Goal: Task Accomplishment & Management: Use online tool/utility

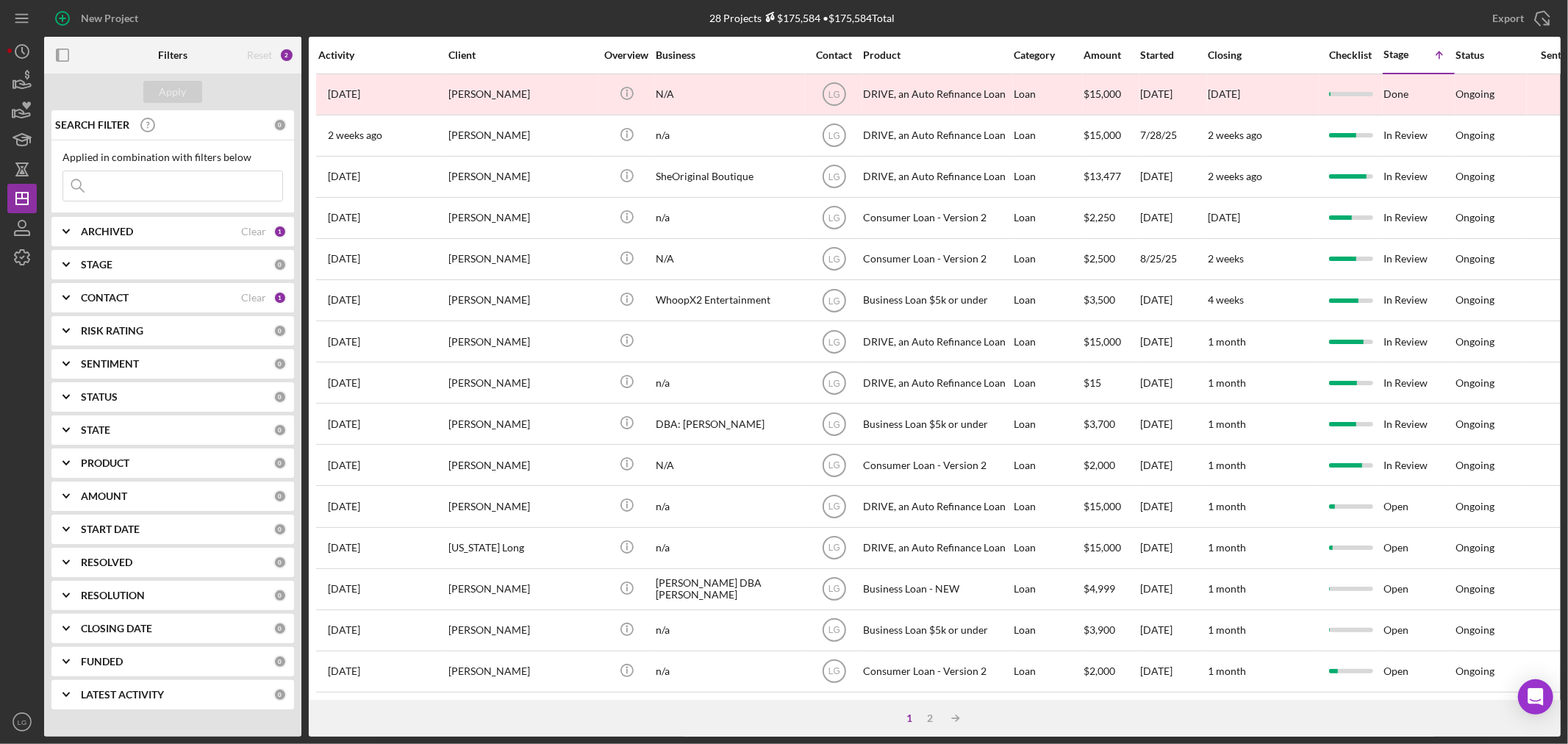
click at [219, 182] on input at bounding box center [172, 185] width 219 height 29
click at [100, 226] on b "ARCHIVED" at bounding box center [107, 231] width 53 height 12
click at [78, 317] on div at bounding box center [70, 315] width 16 height 16
click at [74, 315] on input "Archived" at bounding box center [71, 316] width 15 height 15
checkbox input "true"
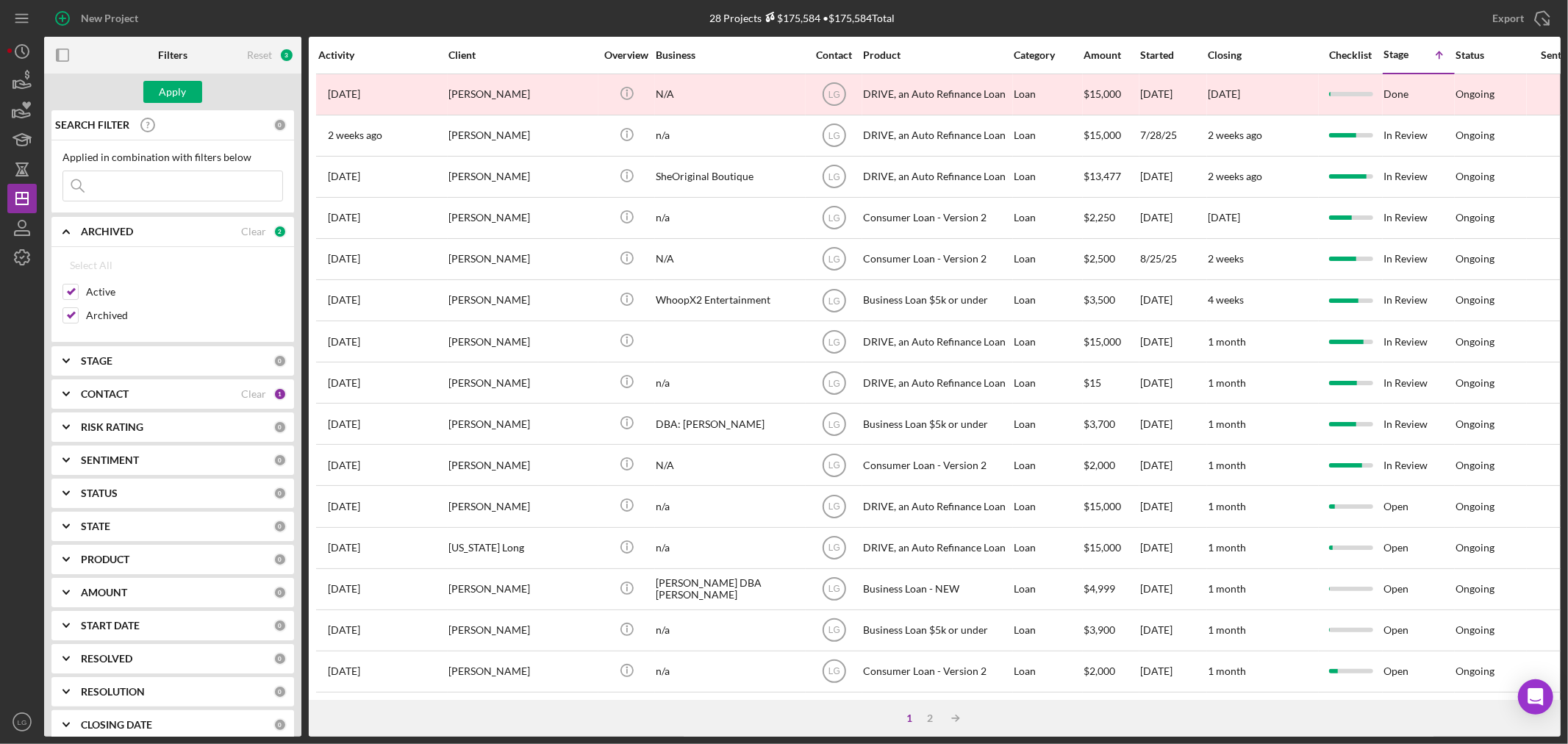
click at [154, 186] on input at bounding box center [172, 185] width 219 height 29
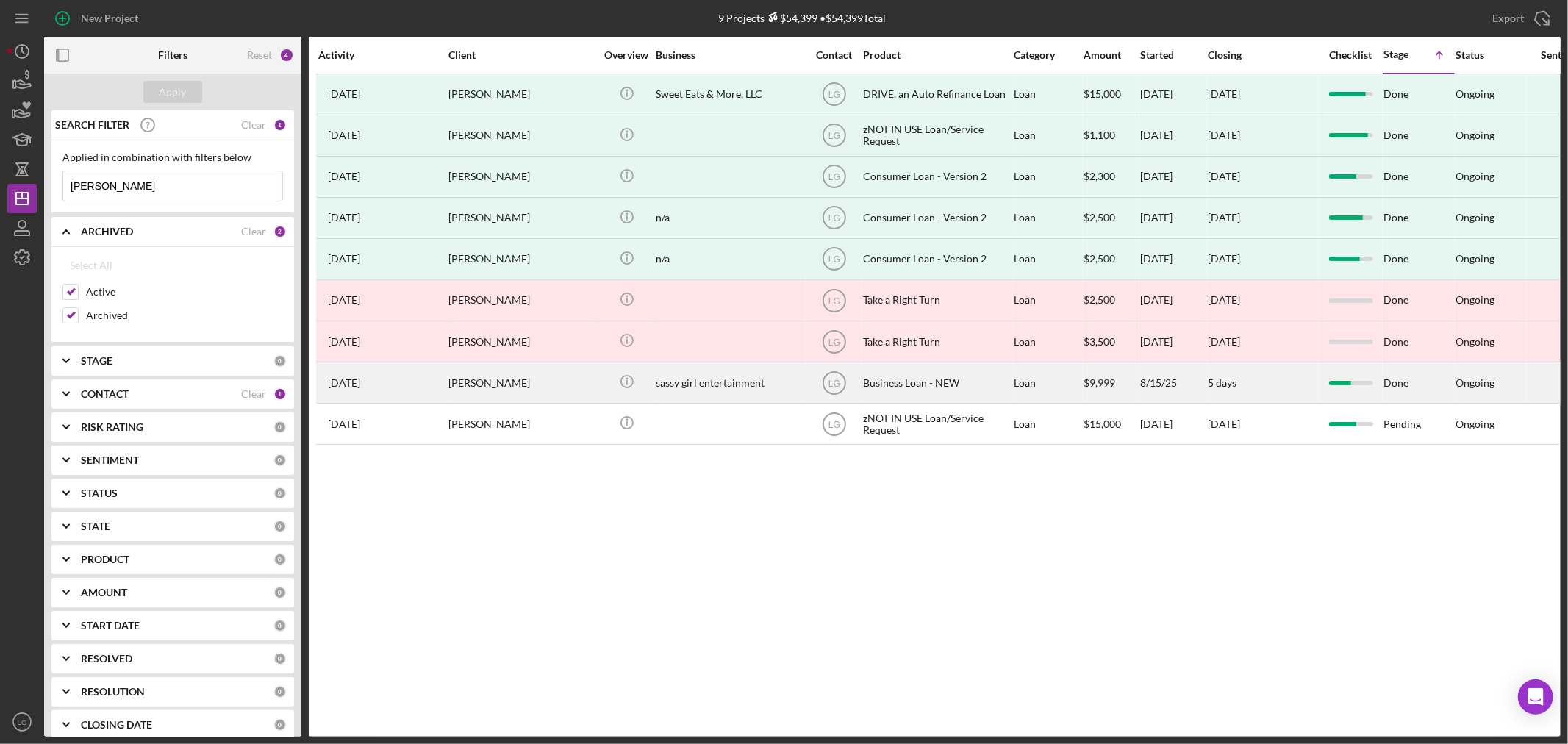
type input "[PERSON_NAME]"
click at [466, 394] on div "[PERSON_NAME]" at bounding box center [522, 382] width 147 height 39
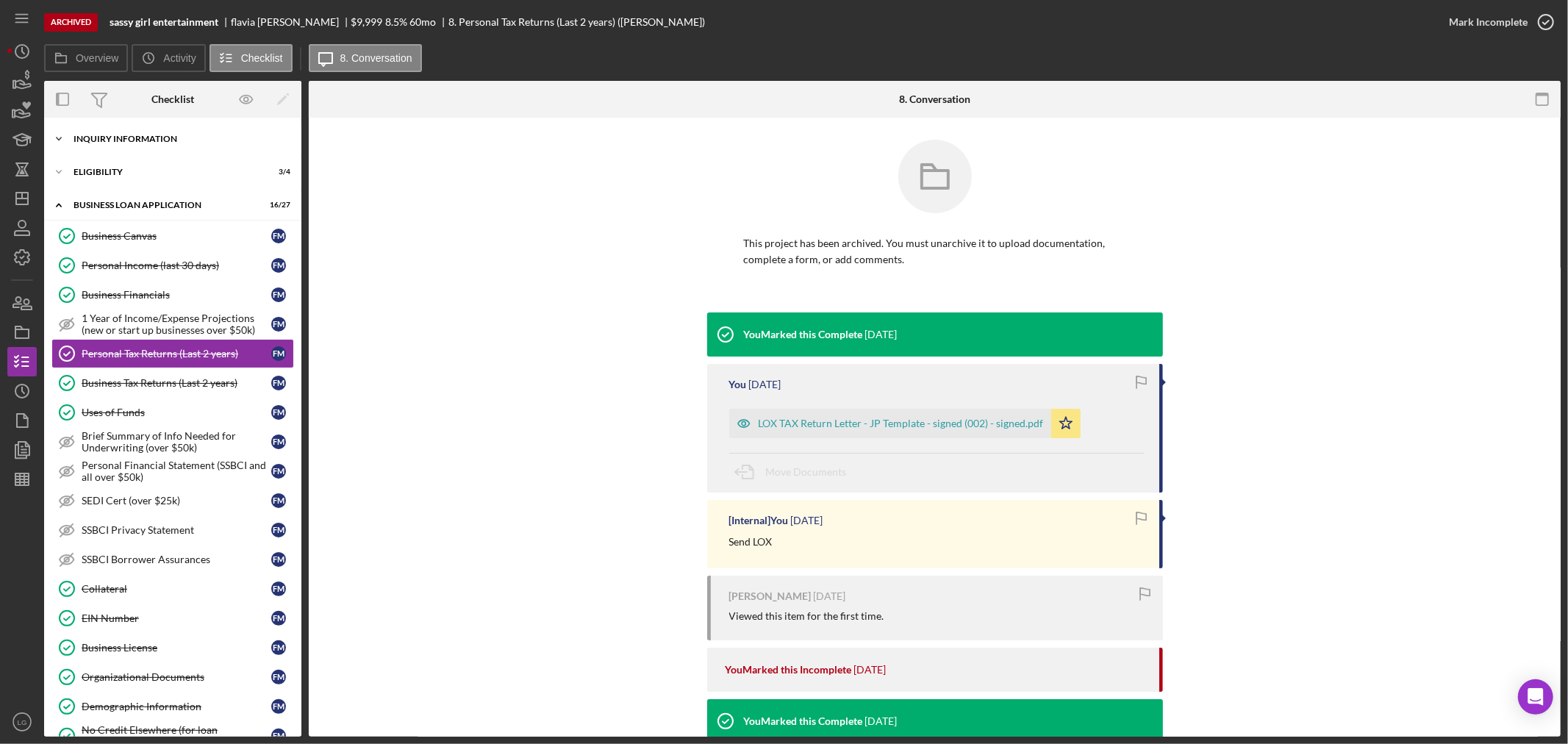
click at [141, 147] on div "Icon/Expander INQUIRY INFORMATION 5 / 11" at bounding box center [173, 138] width 258 height 29
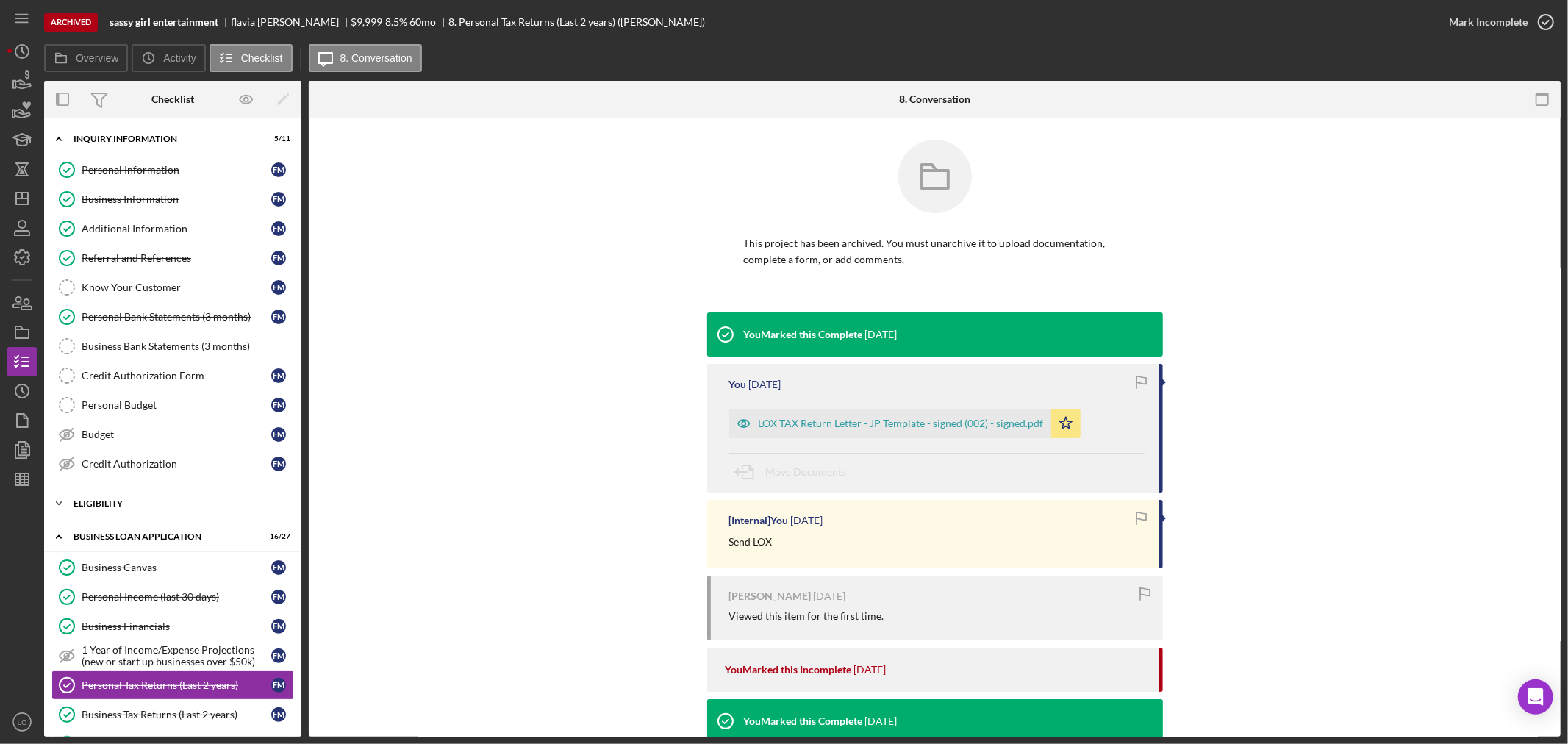
click at [163, 501] on div "ELIGIBILITY" at bounding box center [178, 503] width 210 height 8
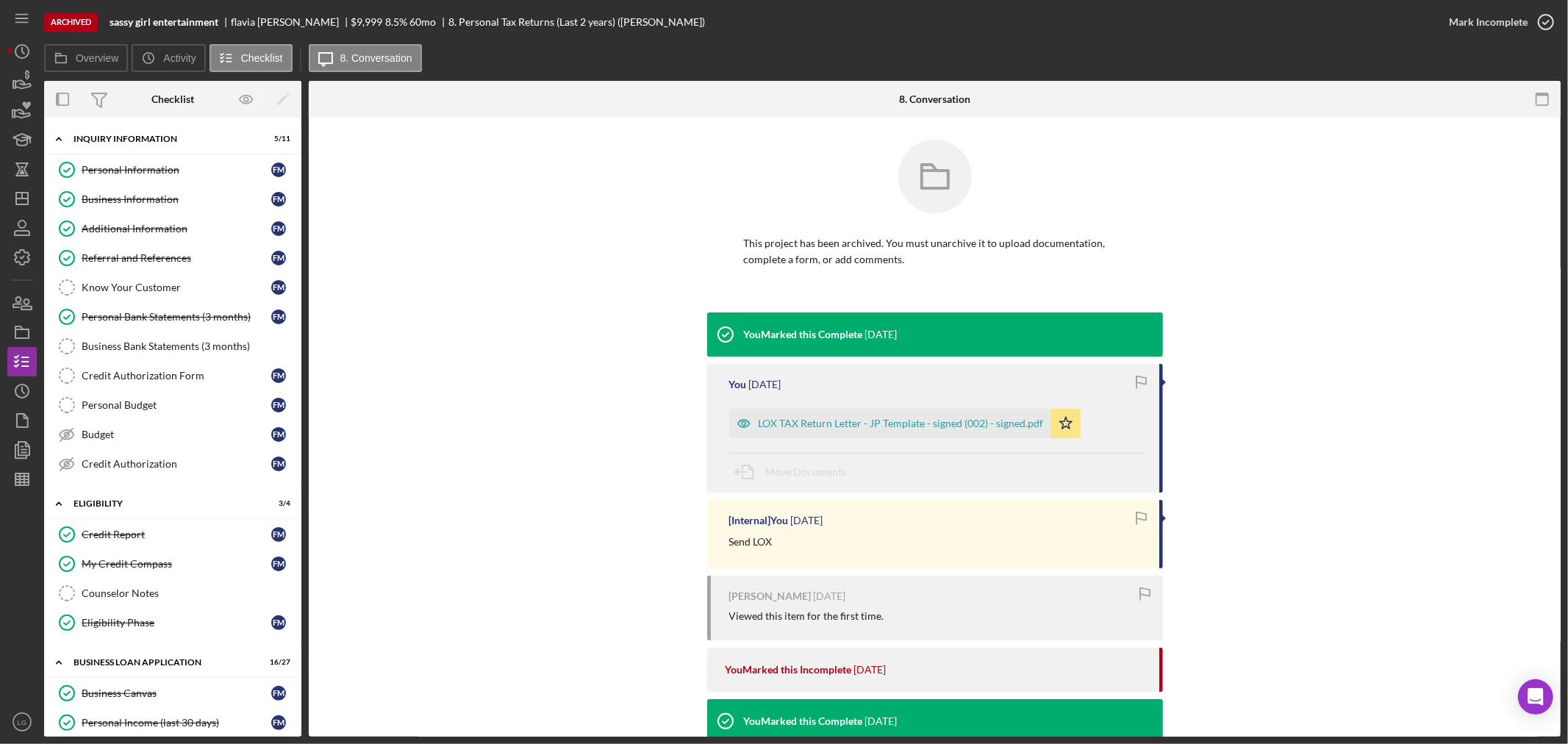
scroll to position [245, 0]
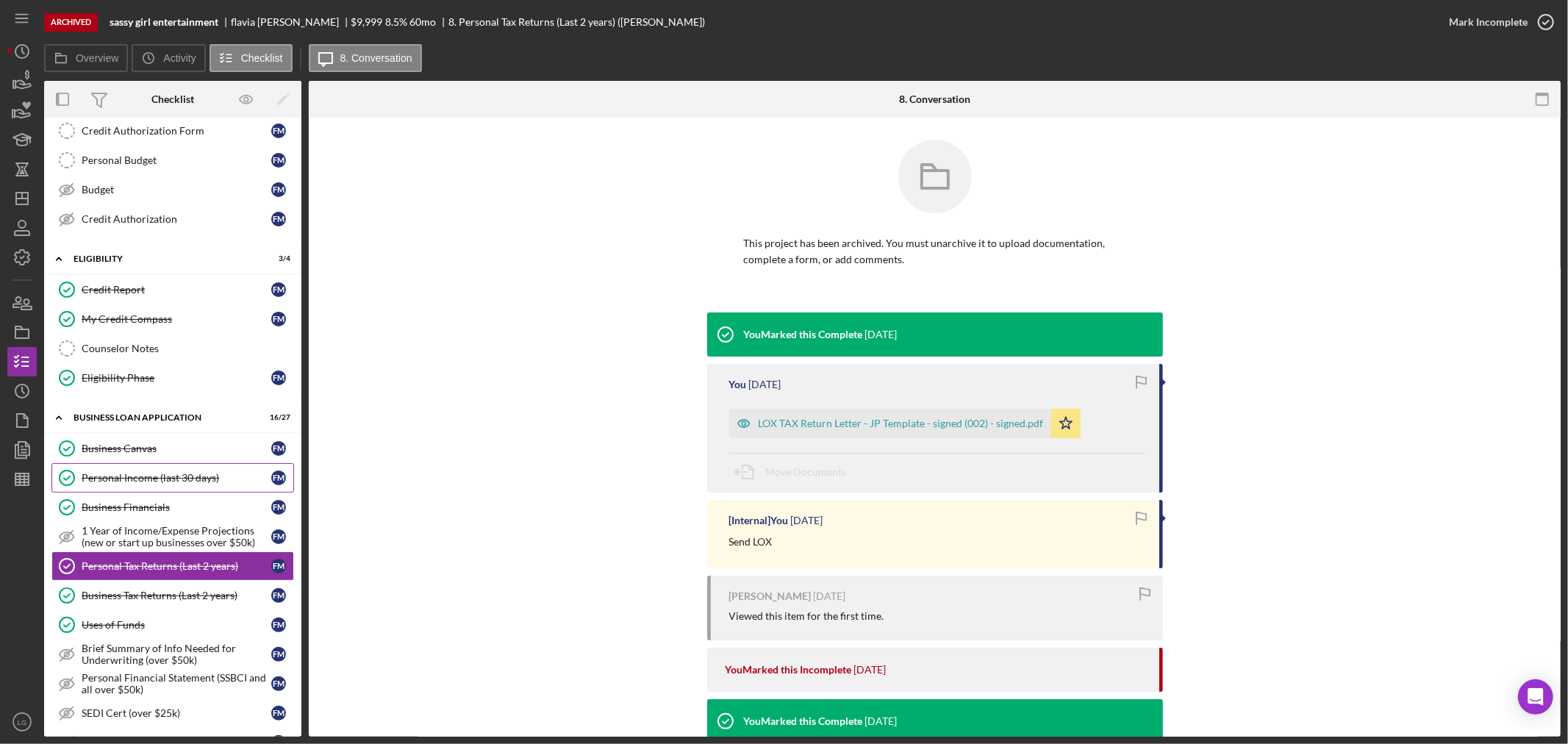
click at [156, 467] on link "Personal Income (last 30 days) Personal Income (last 30 days) f m" at bounding box center [173, 478] width 243 height 29
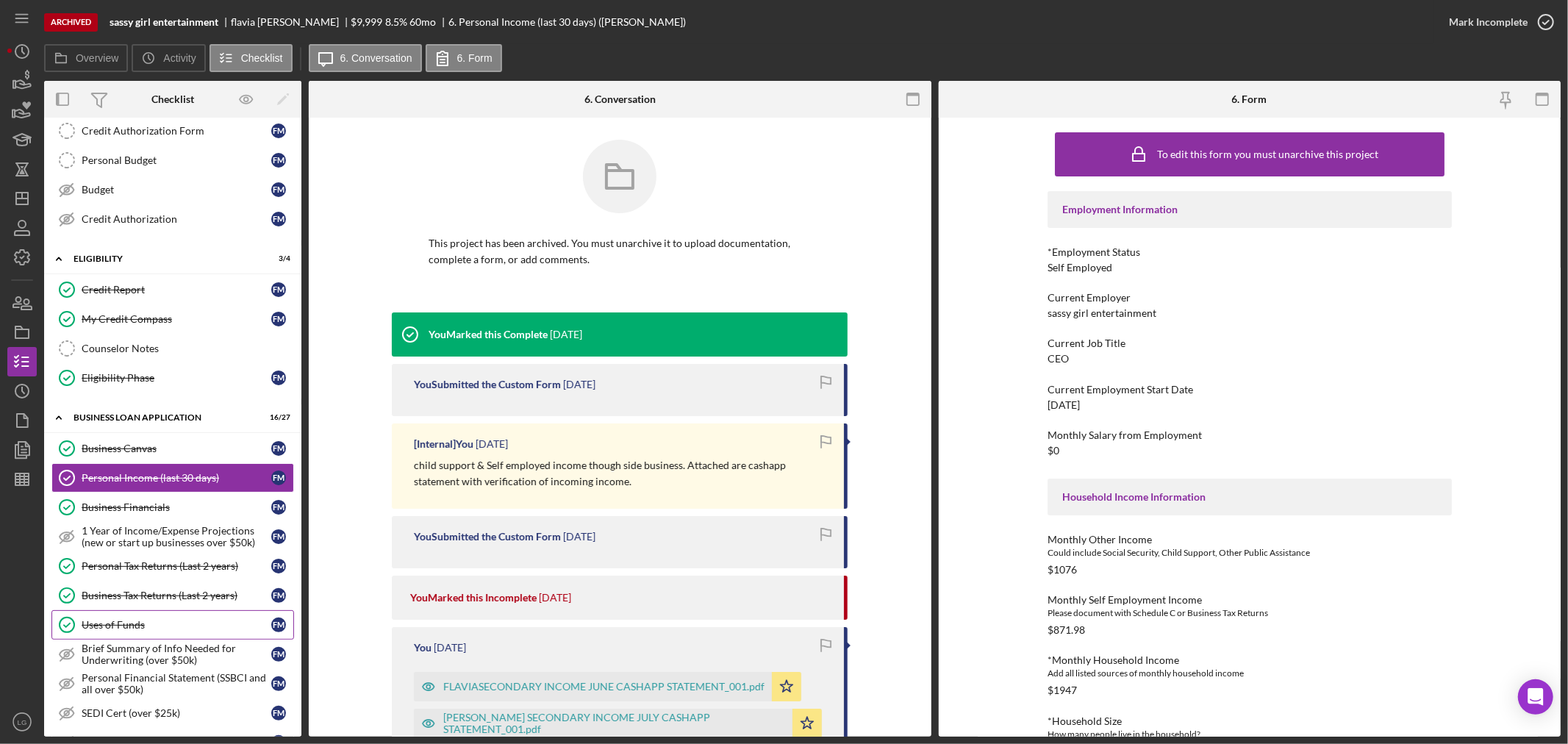
click at [177, 614] on link "Uses of Funds Uses of Funds f m" at bounding box center [173, 625] width 243 height 29
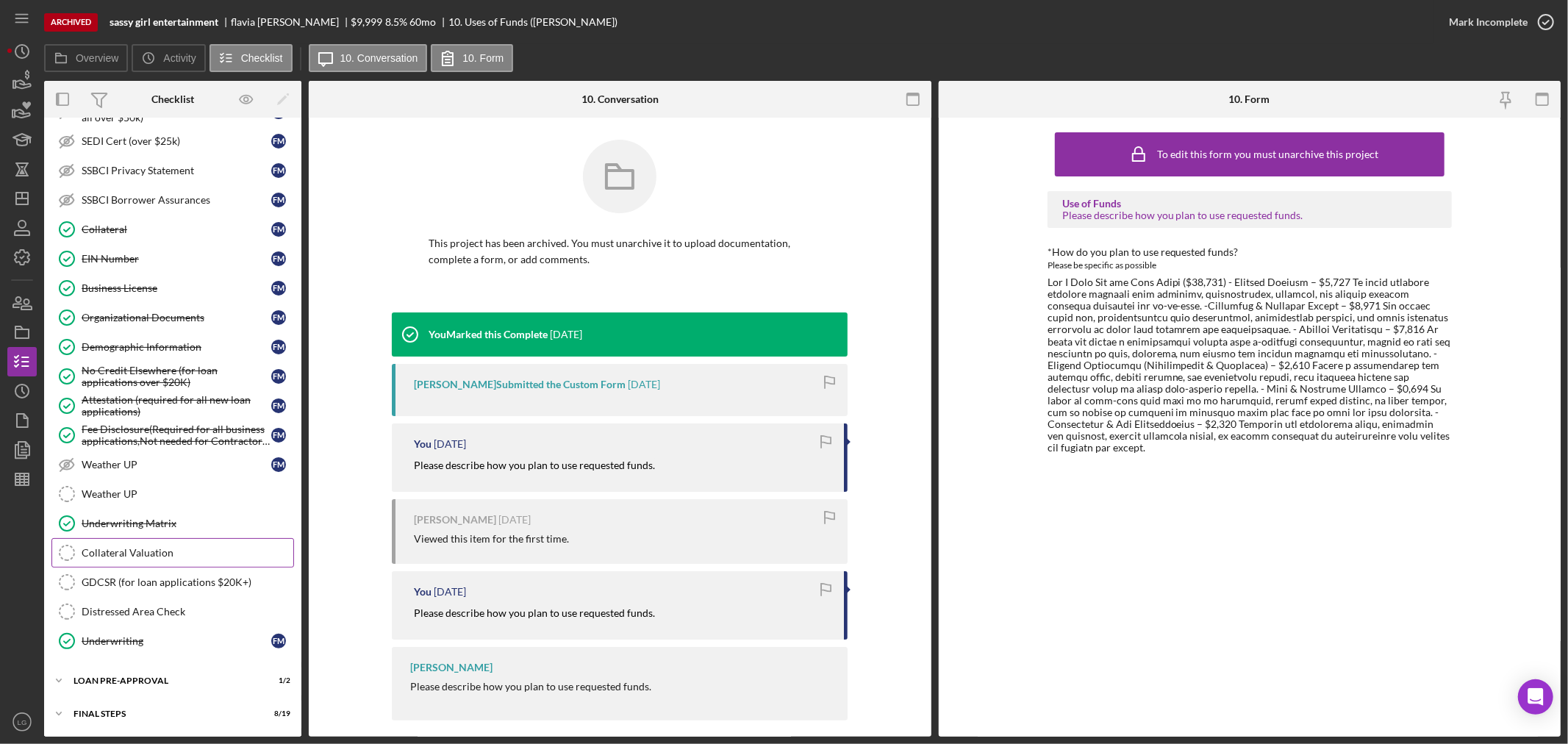
scroll to position [856, 0]
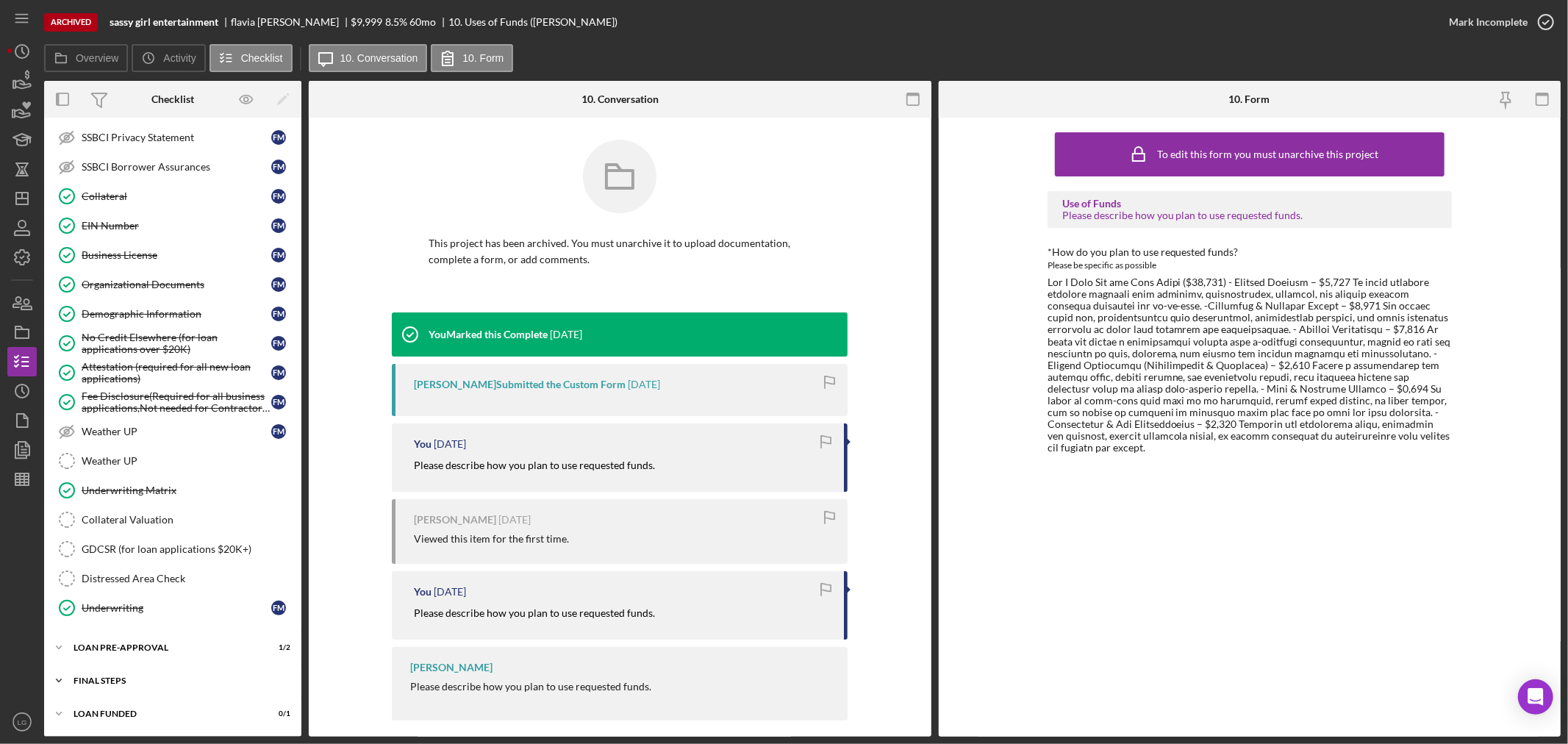
click at [156, 676] on div "FINAL STEPS" at bounding box center [178, 680] width 210 height 8
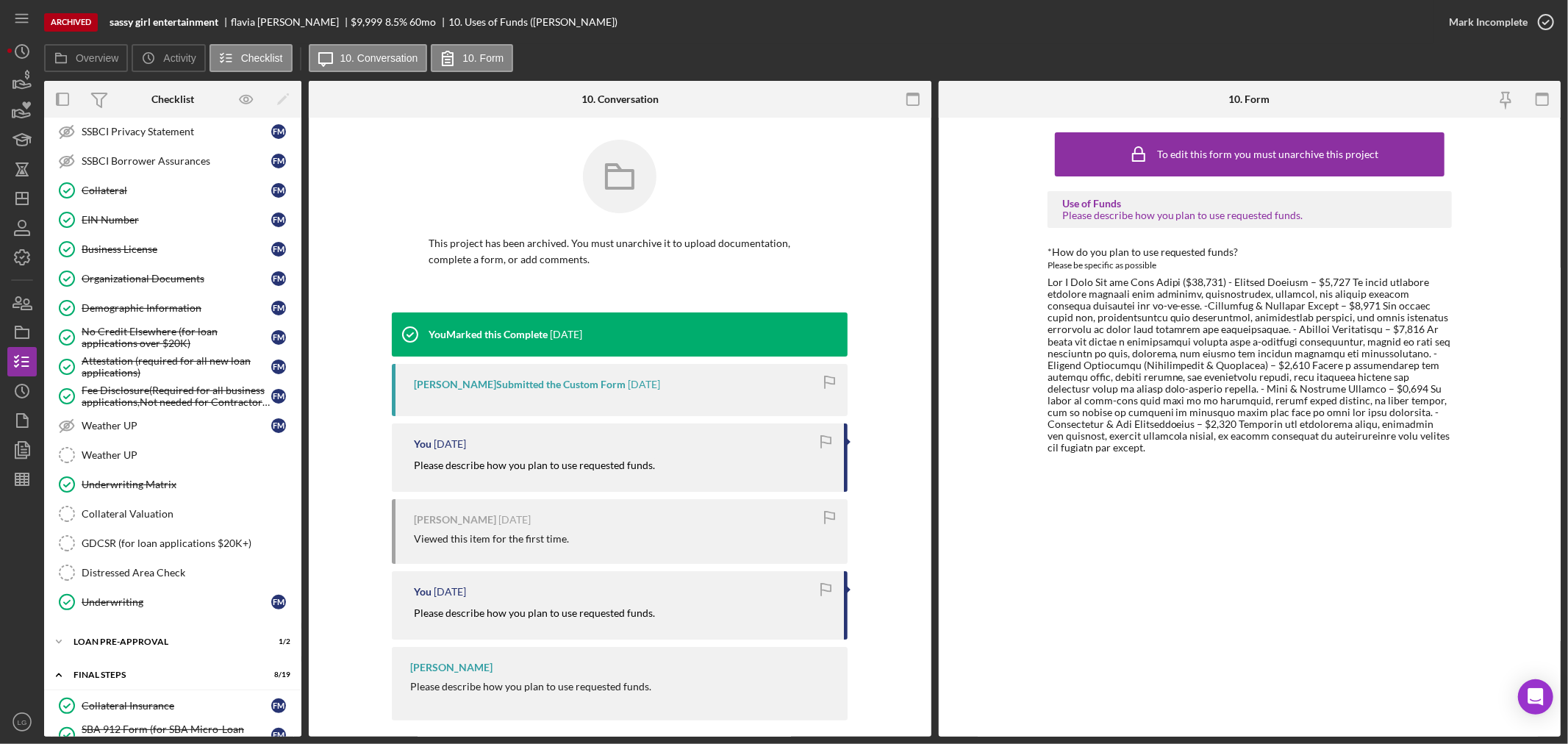
scroll to position [1182, 0]
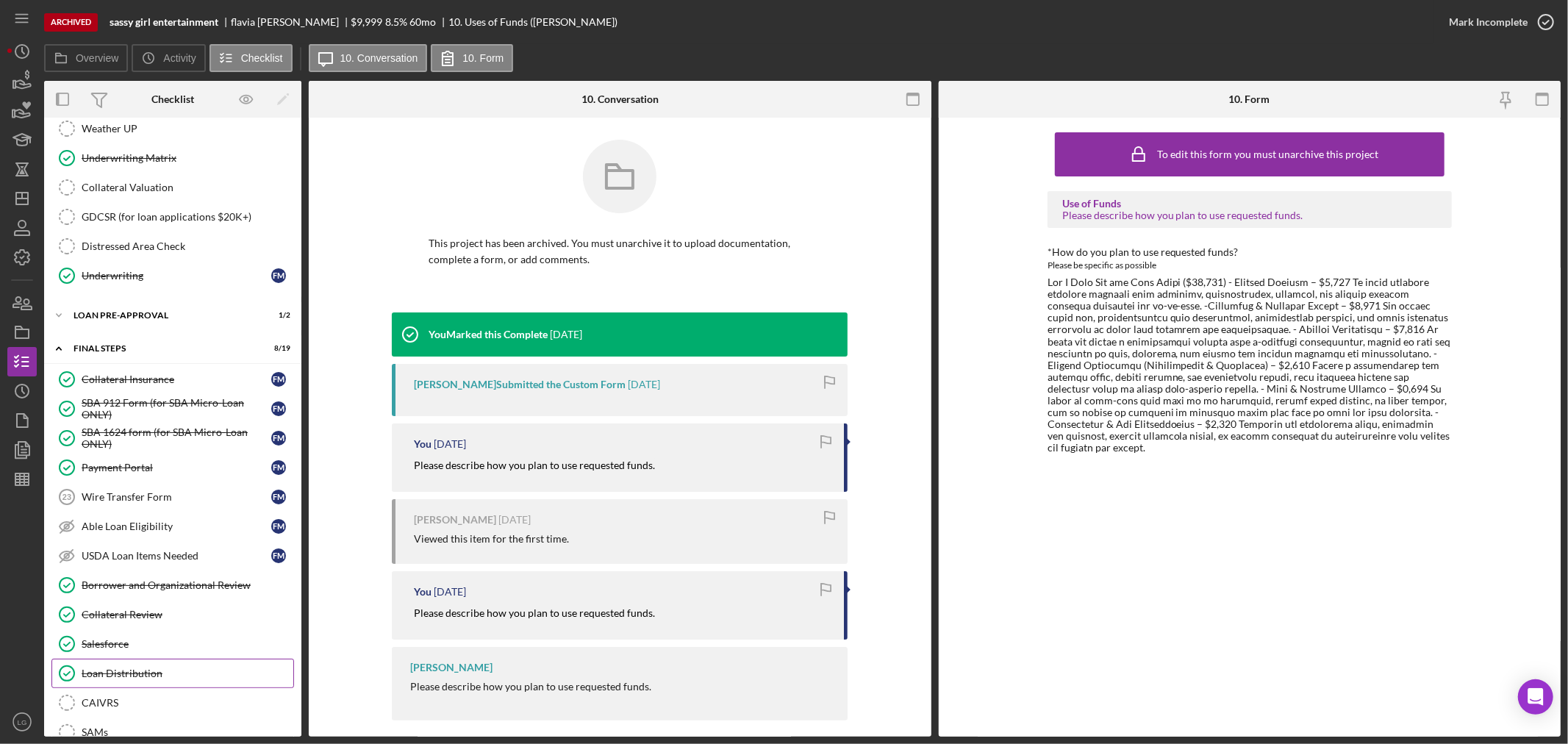
click at [114, 679] on div "Loan Distribution" at bounding box center [187, 673] width 212 height 12
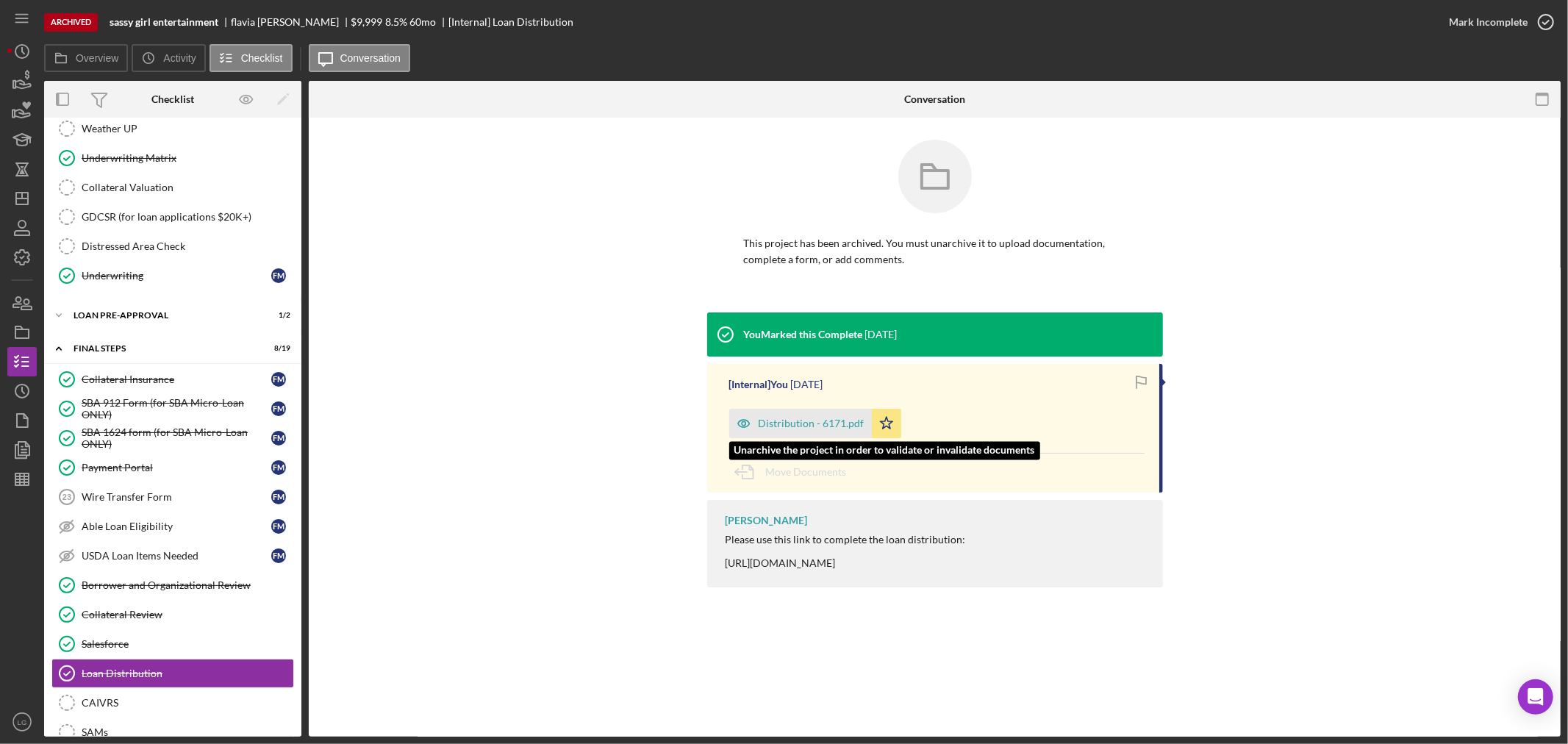
click at [763, 419] on div "Distribution - 6171.pdf" at bounding box center [811, 423] width 106 height 12
